Goal: Task Accomplishment & Management: Use online tool/utility

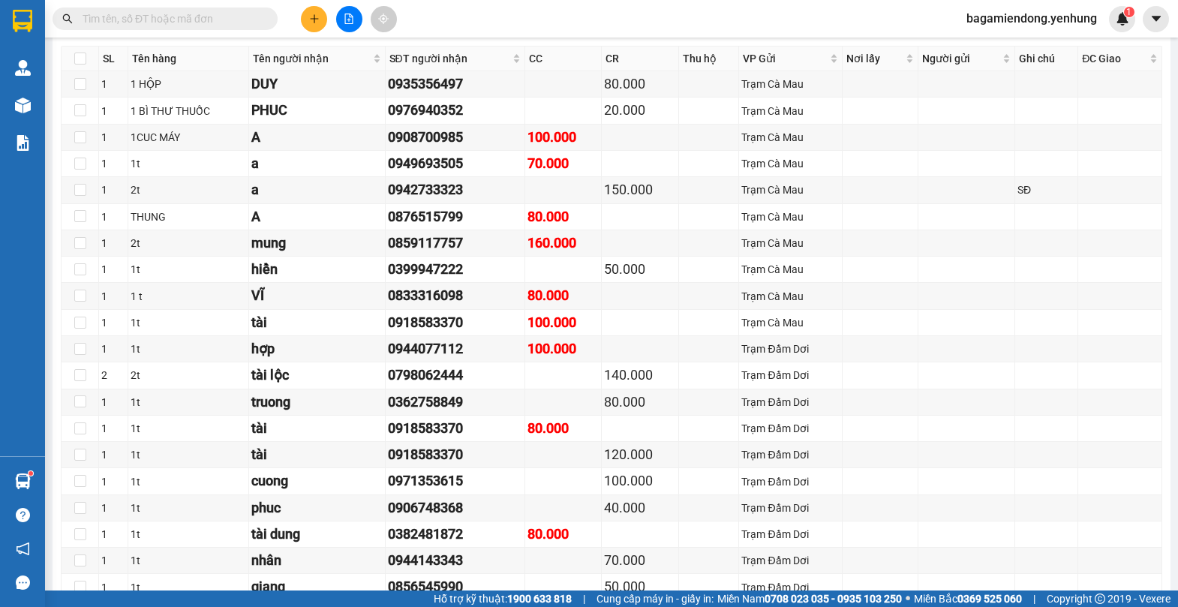
scroll to position [2722, 0]
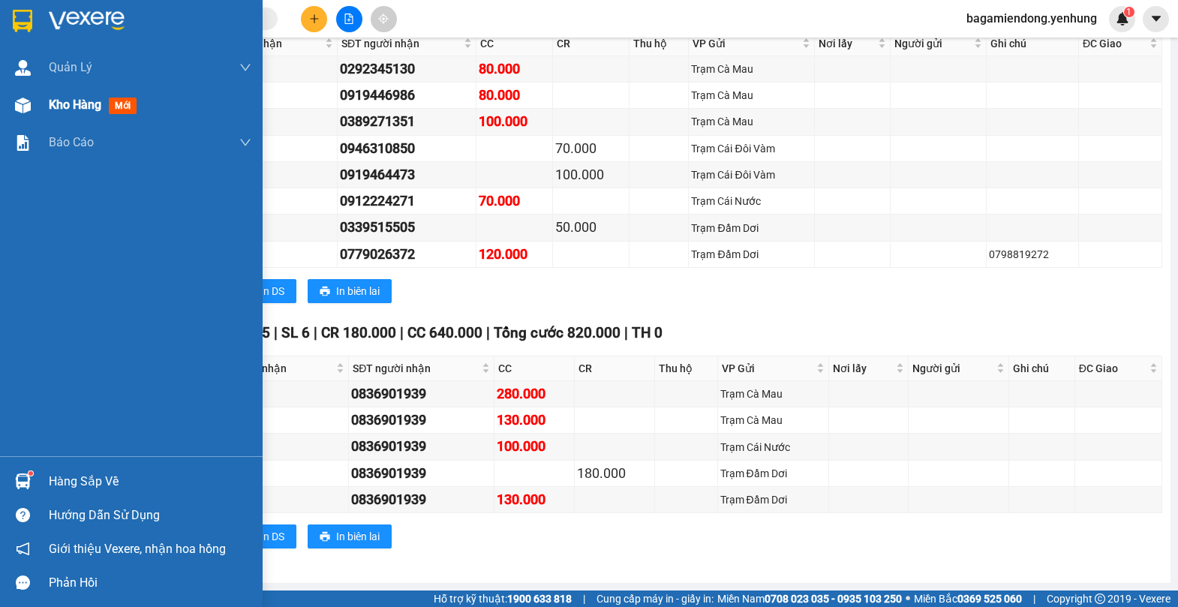
click at [26, 104] on img at bounding box center [23, 106] width 16 height 16
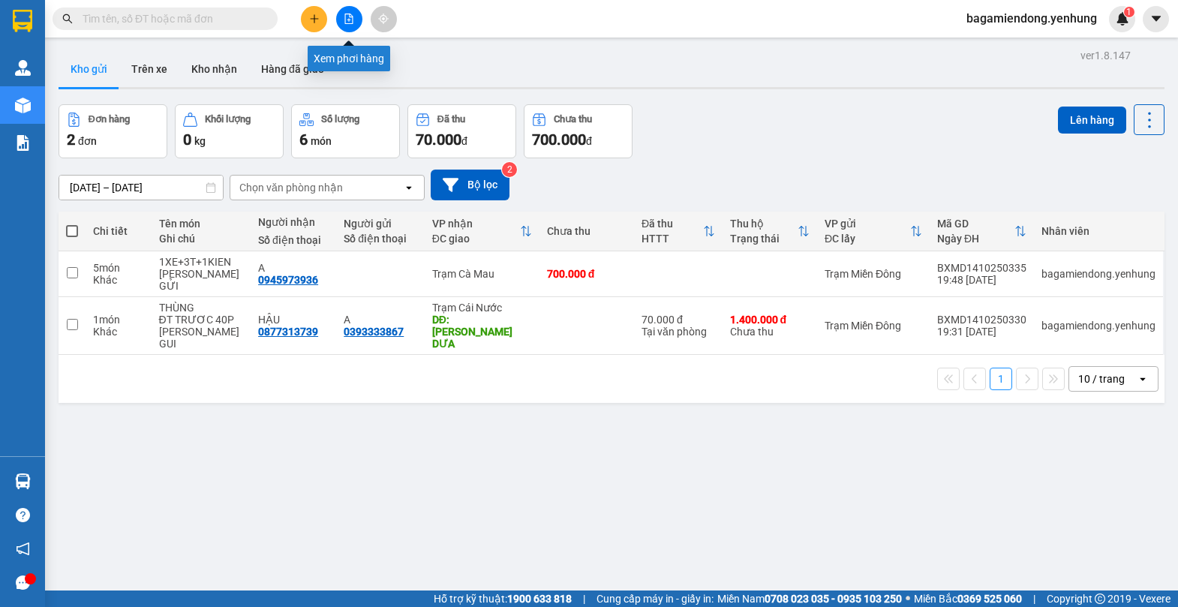
click at [342, 19] on button at bounding box center [349, 19] width 26 height 26
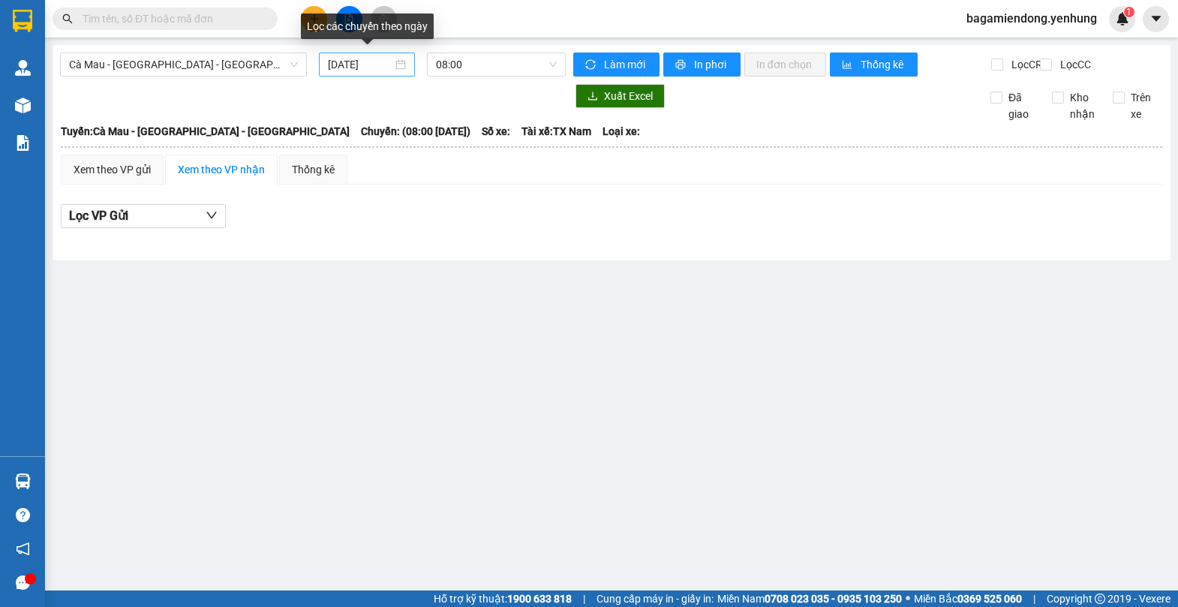
click at [399, 64] on div "15/10/2025" at bounding box center [367, 64] width 78 height 17
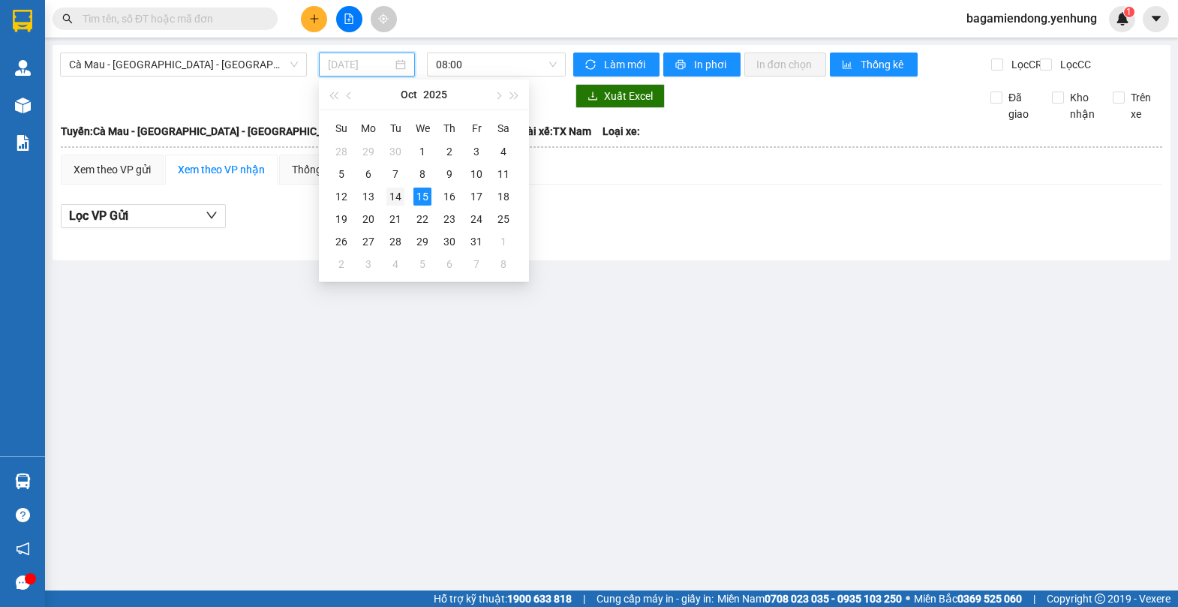
click at [393, 195] on div "14" at bounding box center [396, 197] width 18 height 18
type input "[DATE]"
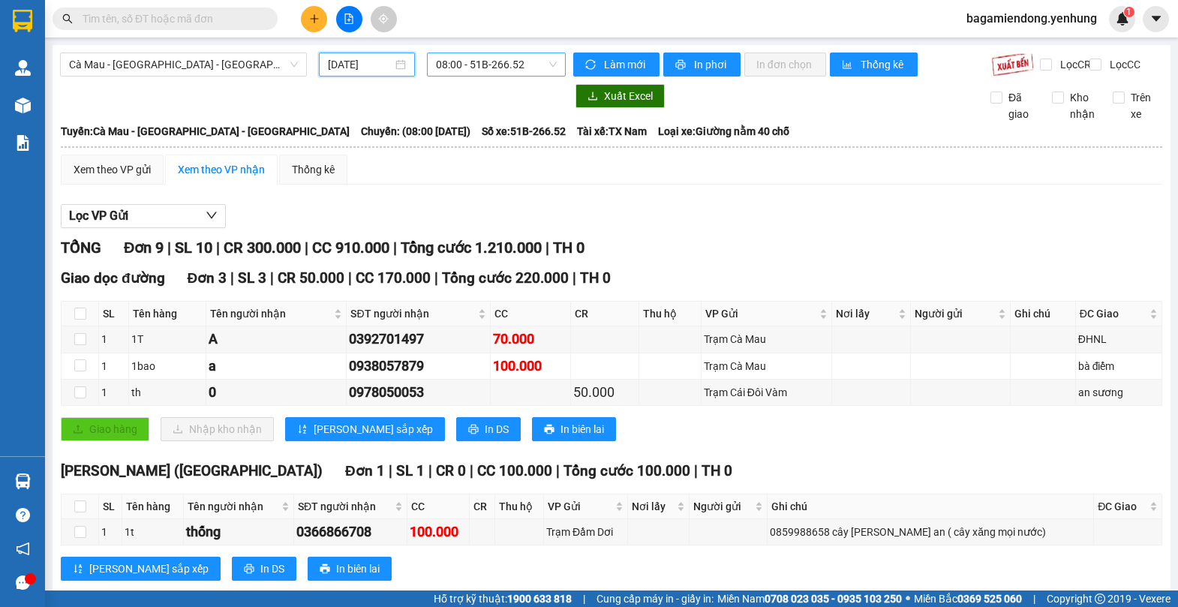
click at [545, 68] on span "08:00 - 51B-266.52" at bounding box center [496, 64] width 121 height 23
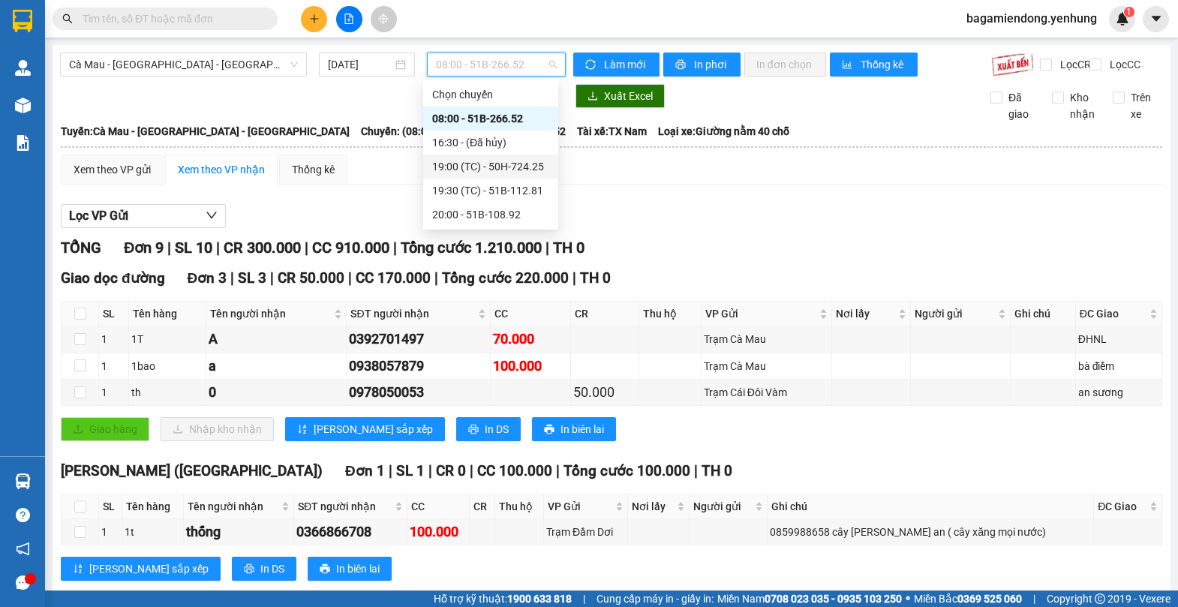
click at [534, 162] on div "19:00 (TC) - 50H-724.25" at bounding box center [490, 166] width 117 height 17
